Goal: Task Accomplishment & Management: Complete application form

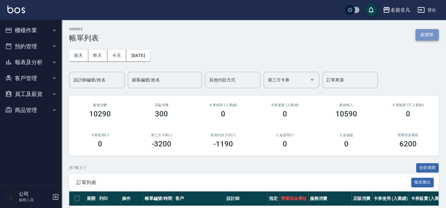
click at [430, 32] on button "新開單" at bounding box center [427, 34] width 23 height 11
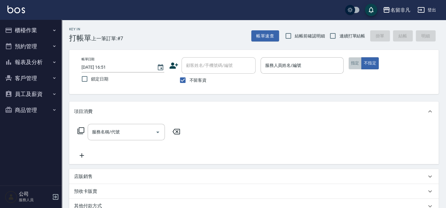
click at [352, 61] on button "指定" at bounding box center [355, 63] width 13 height 12
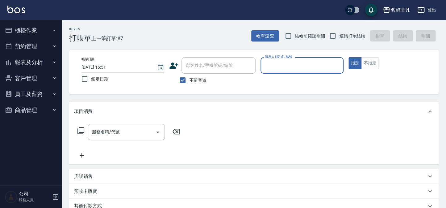
click at [281, 63] on input "服務人員姓名/編號" at bounding box center [301, 65] width 77 height 11
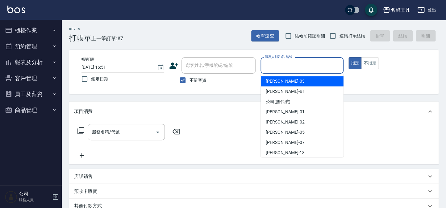
click at [298, 83] on div "[PERSON_NAME] -03" at bounding box center [302, 81] width 83 height 10
type input "[PERSON_NAME]-03"
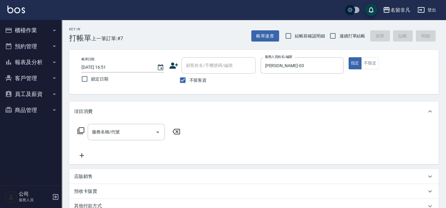
click at [79, 129] on icon at bounding box center [80, 130] width 7 height 7
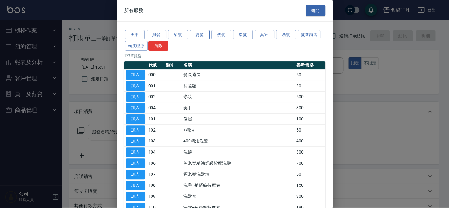
click at [202, 33] on button "燙髮" at bounding box center [200, 35] width 20 height 10
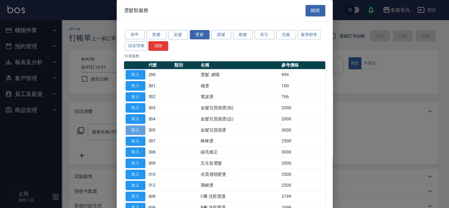
click at [138, 127] on button "加入" at bounding box center [136, 130] width 20 height 10
type input "金髮兒質感燙(305)"
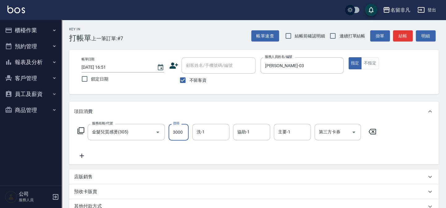
click at [183, 131] on input "3000" at bounding box center [179, 132] width 20 height 17
click at [175, 130] on input "22700" at bounding box center [179, 132] width 20 height 17
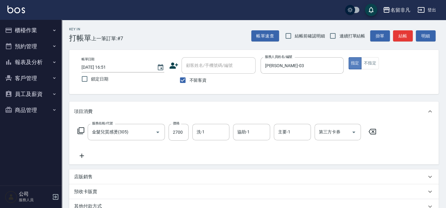
click at [356, 60] on button "指定" at bounding box center [355, 63] width 13 height 12
click at [177, 130] on input "2700" at bounding box center [179, 132] width 20 height 17
click at [175, 128] on input "22800" at bounding box center [179, 132] width 20 height 17
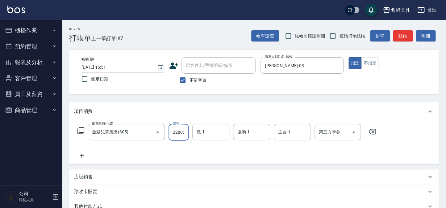
click at [175, 128] on input "22800" at bounding box center [179, 132] width 20 height 17
type input "2800"
click at [358, 60] on button "指定" at bounding box center [355, 63] width 13 height 12
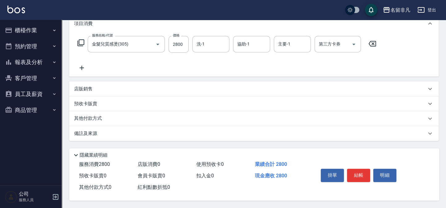
scroll to position [89, 0]
click at [359, 175] on button "結帳" at bounding box center [358, 174] width 23 height 13
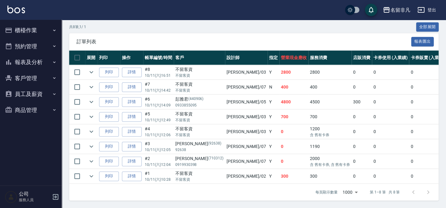
scroll to position [144, 0]
click at [109, 68] on button "列印" at bounding box center [109, 72] width 20 height 10
click at [27, 62] on button "報表及分析" at bounding box center [30, 62] width 57 height 16
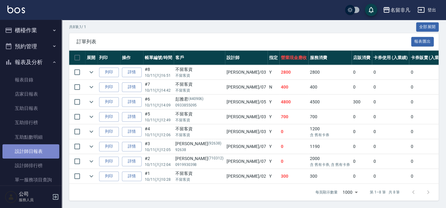
click at [38, 153] on link "設計師日報表" at bounding box center [30, 151] width 57 height 14
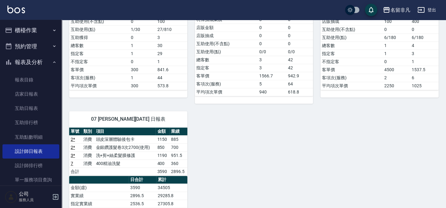
scroll to position [196, 0]
